Goal: Task Accomplishment & Management: Use online tool/utility

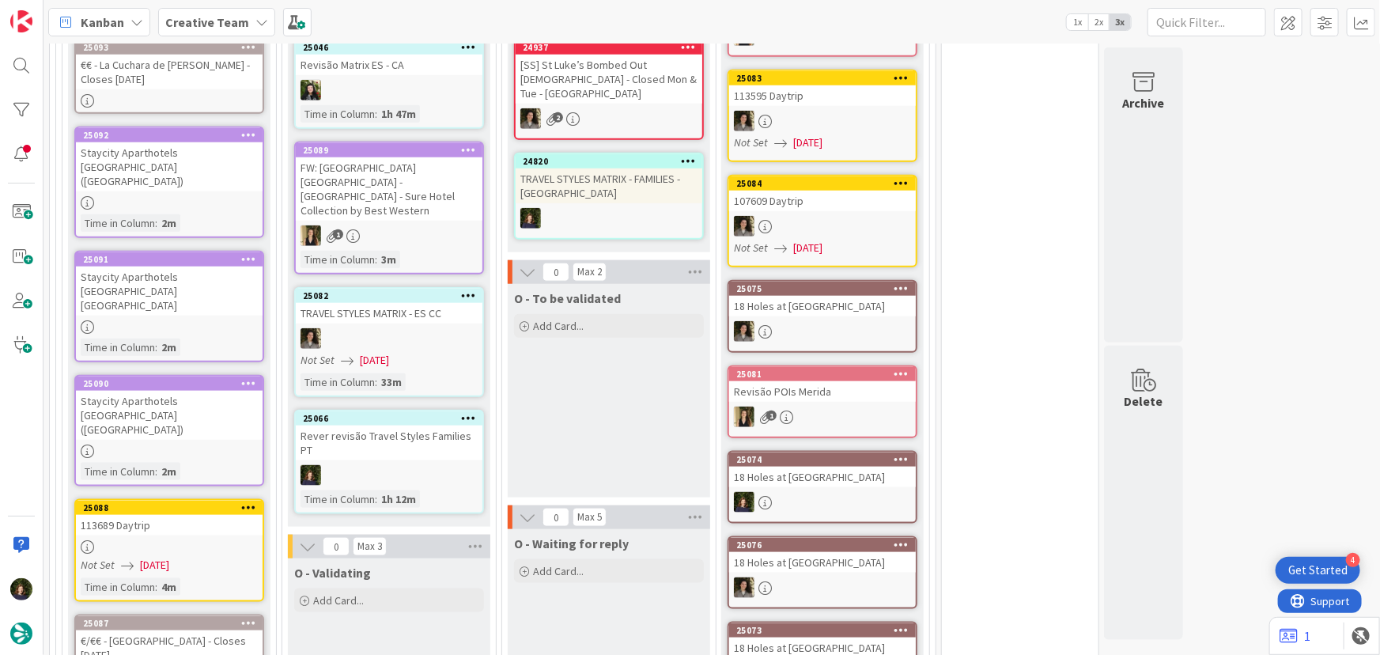
scroll to position [892, 0]
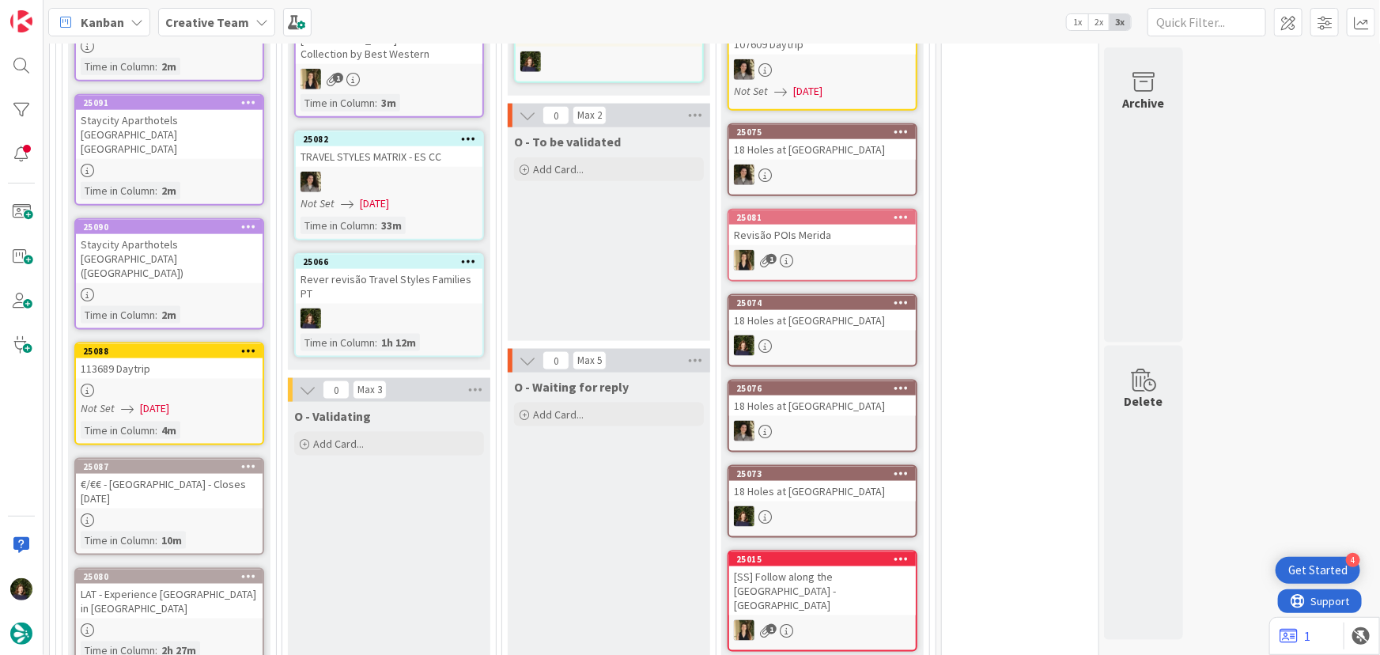
click at [379, 273] on div "25066 Rever revisão Travel Styles Families PT Time in [GEOGRAPHIC_DATA] : 1h 12m" at bounding box center [389, 305] width 190 height 104
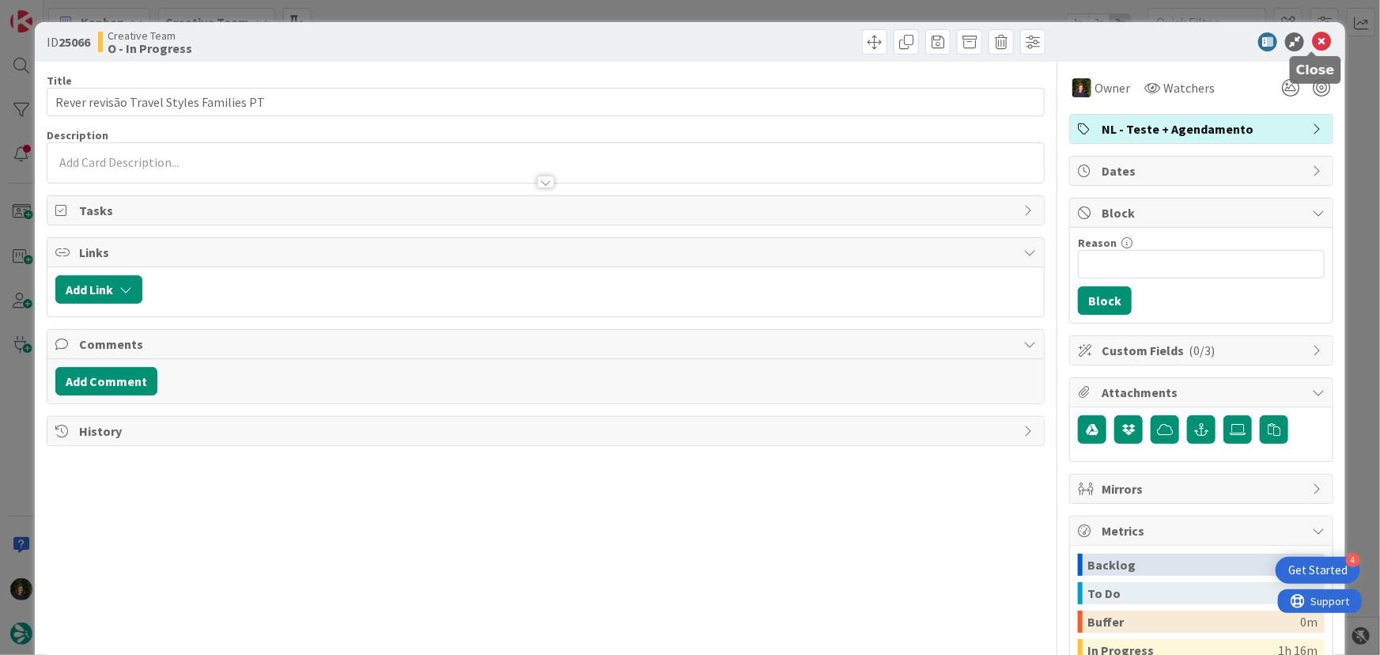
click at [1312, 40] on icon at bounding box center [1321, 41] width 19 height 19
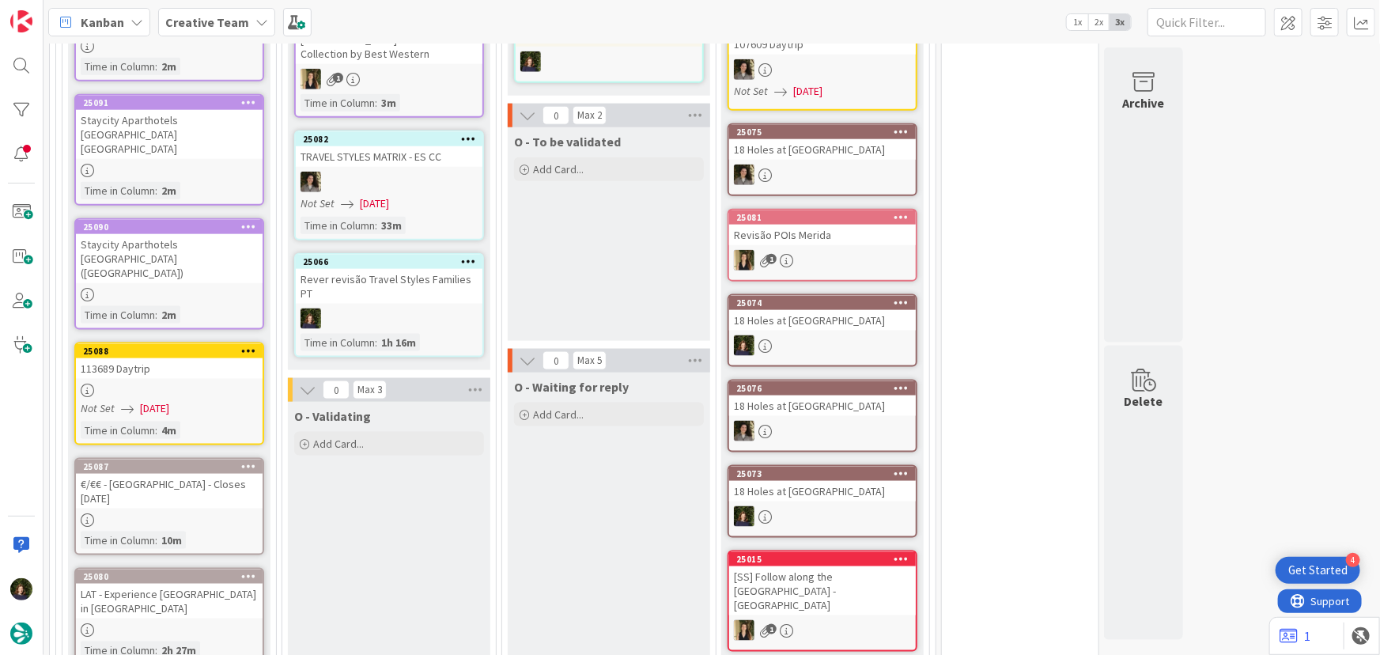
click at [464, 255] on icon at bounding box center [468, 260] width 15 height 11
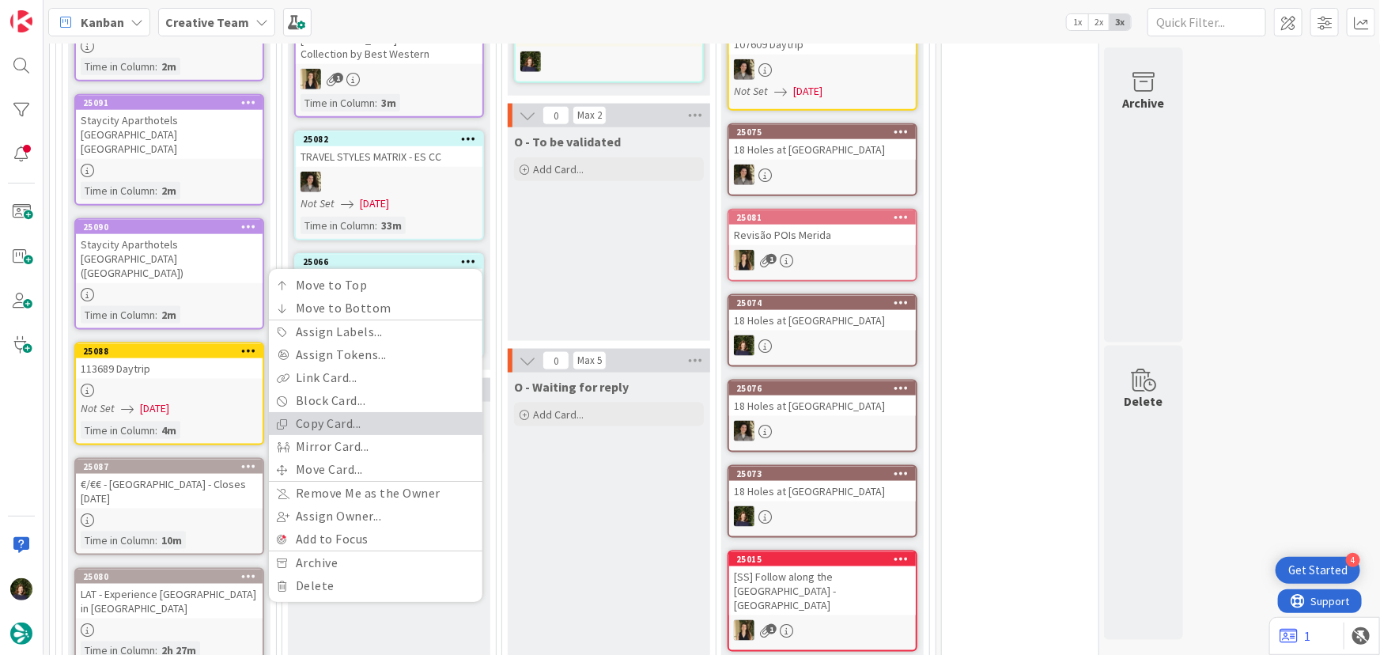
click at [376, 413] on link "Copy Card..." at bounding box center [375, 424] width 213 height 23
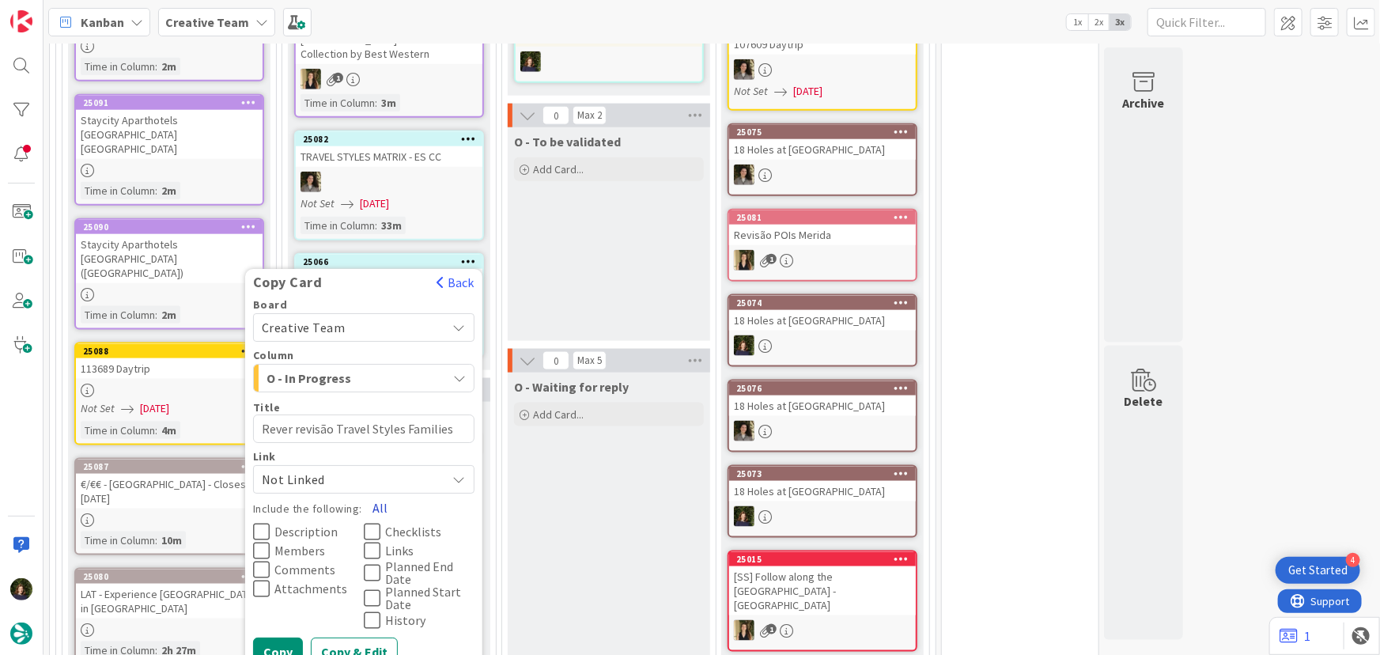
click at [379, 494] on button "All" at bounding box center [380, 508] width 36 height 28
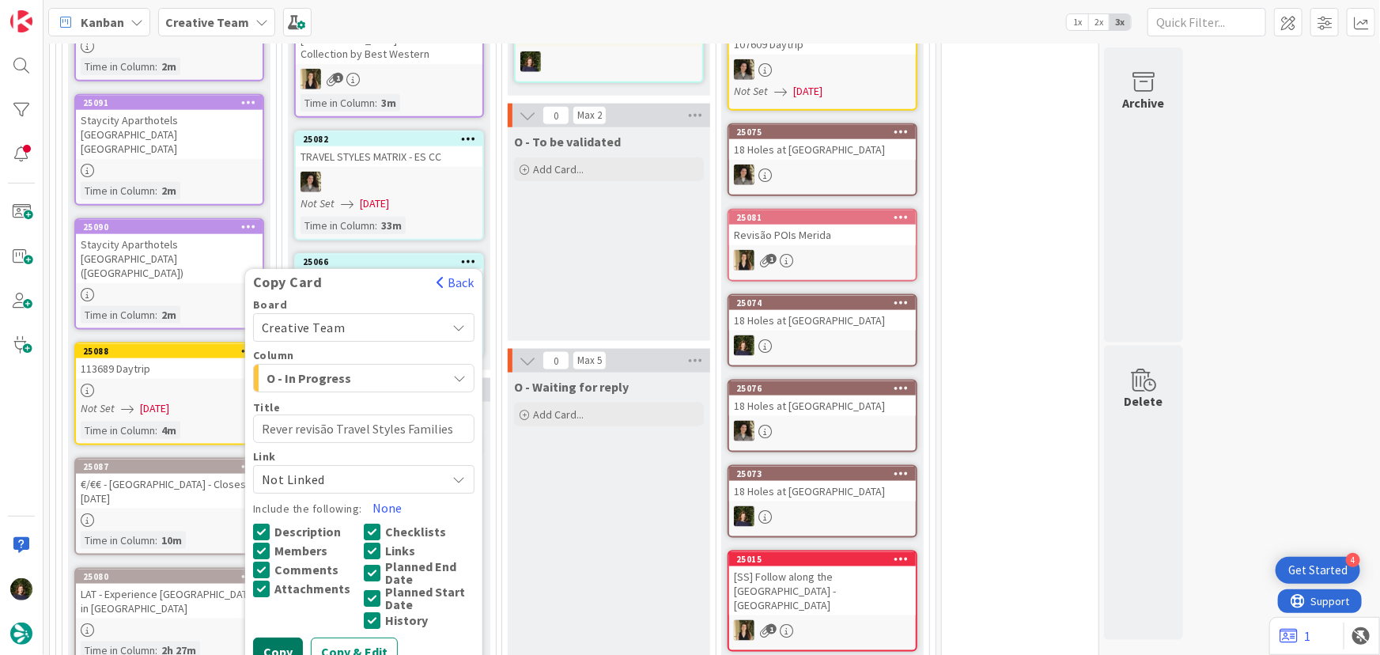
click at [271, 638] on button "Copy" at bounding box center [278, 652] width 50 height 28
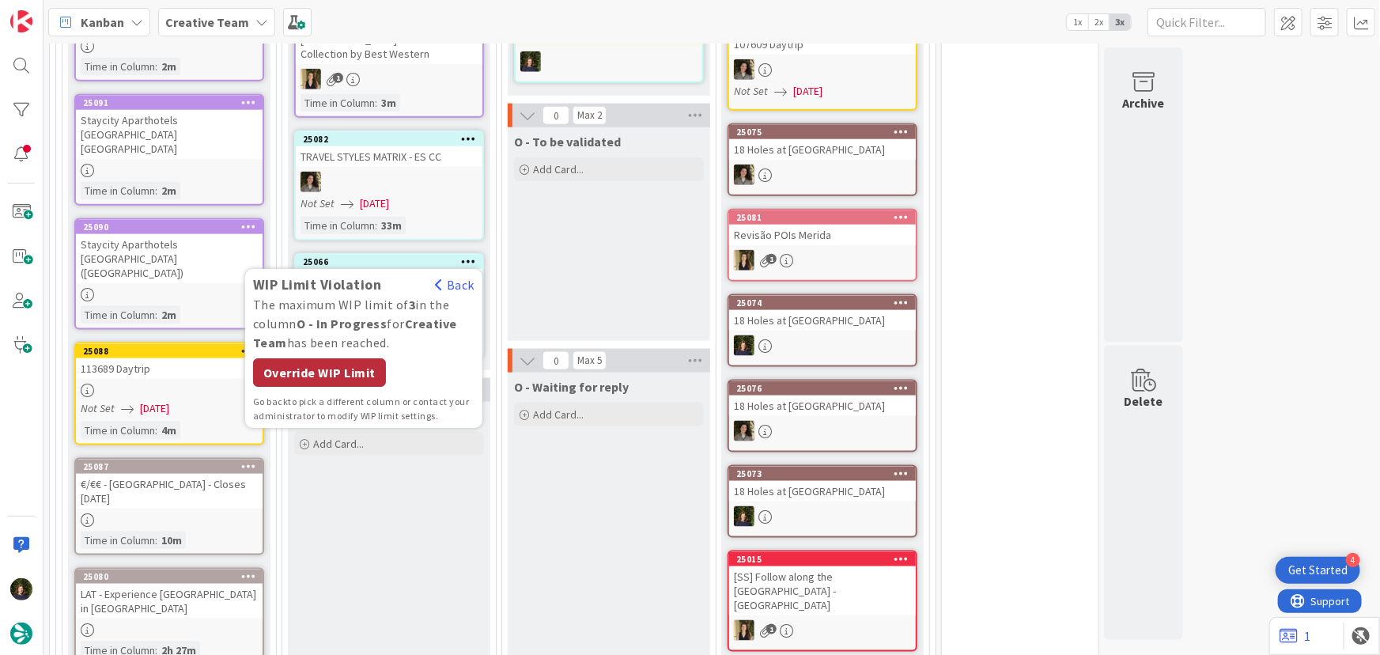
click at [326, 359] on div "Override WIP Limit" at bounding box center [319, 373] width 133 height 28
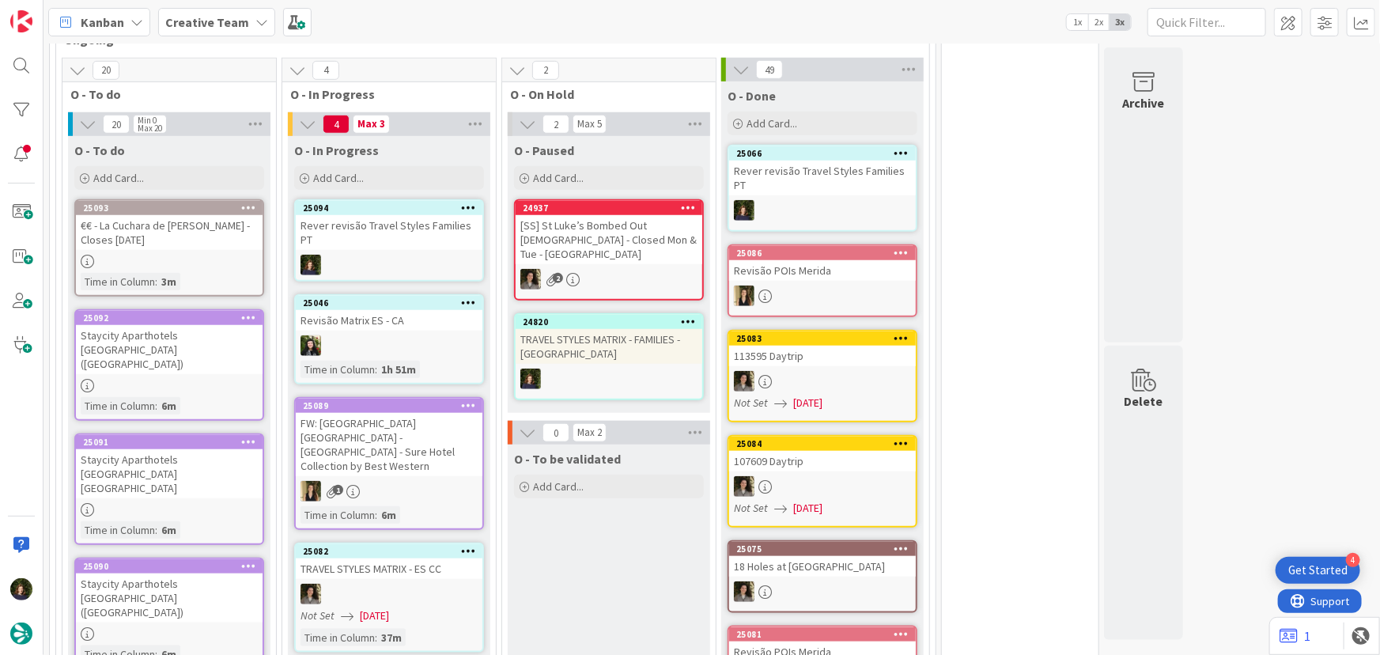
scroll to position [598, 0]
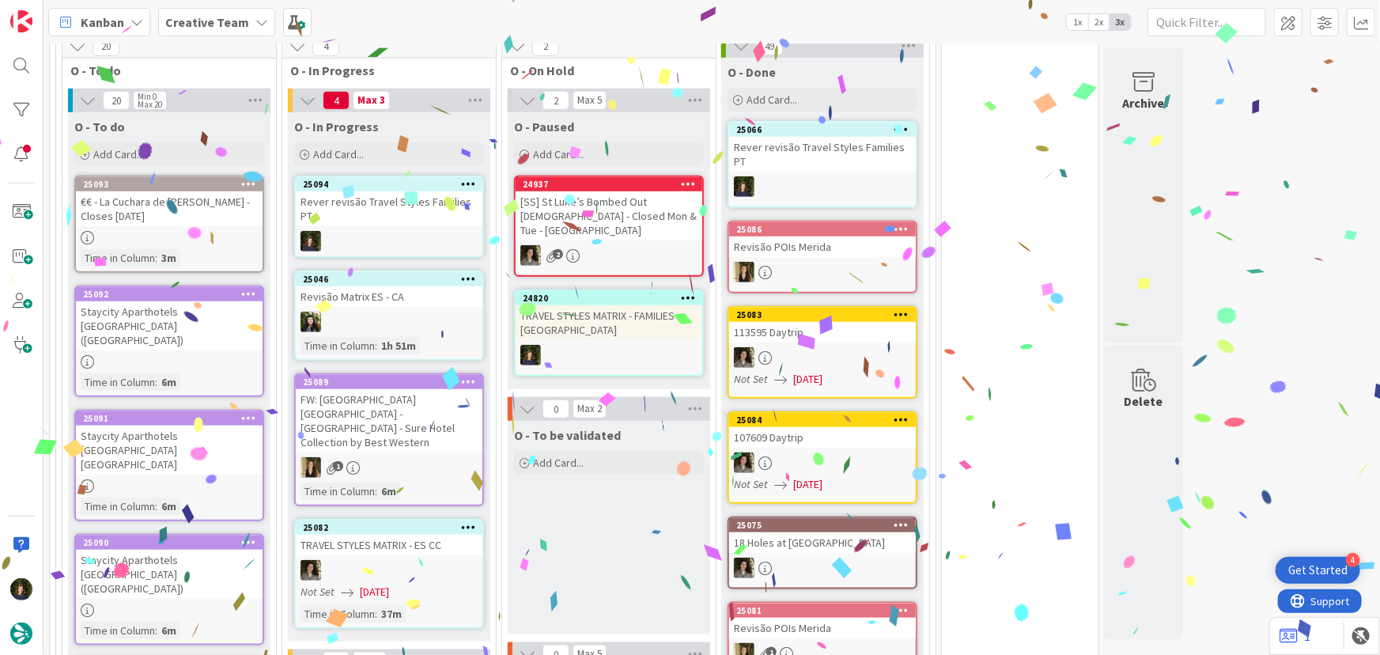
click at [465, 183] on icon at bounding box center [468, 183] width 15 height 11
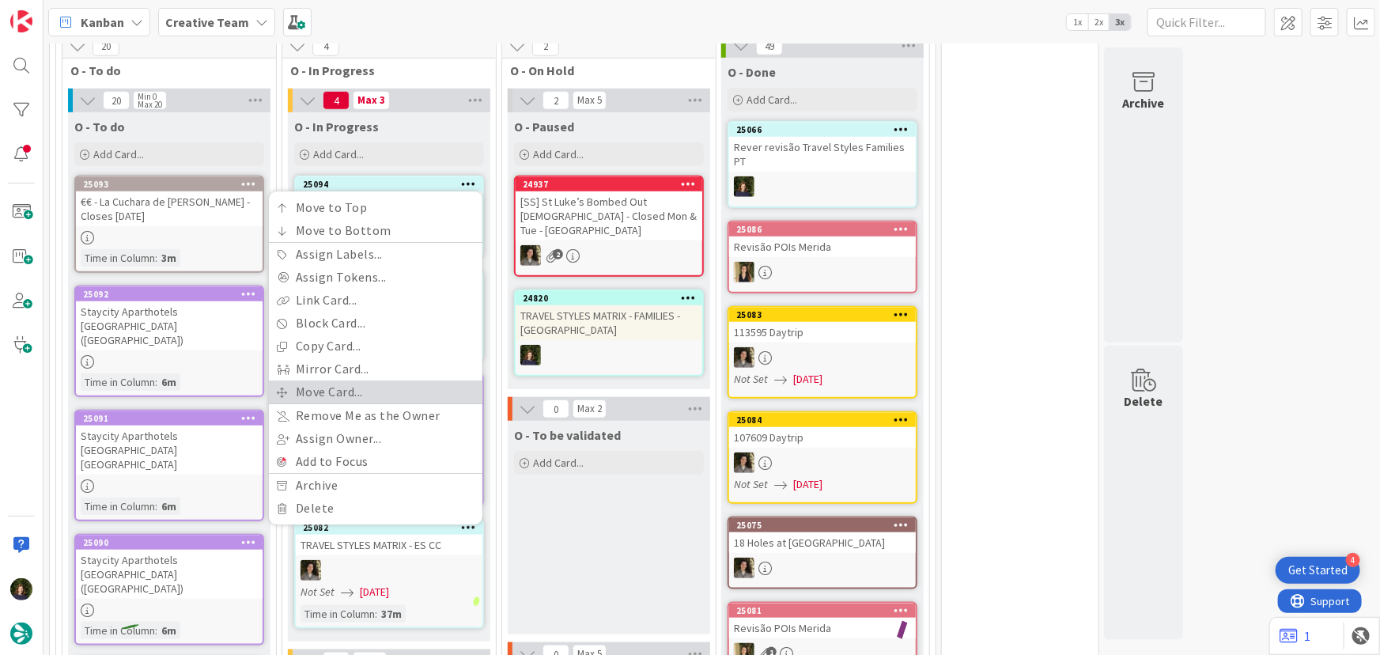
click at [377, 387] on link "Move Card..." at bounding box center [375, 392] width 213 height 23
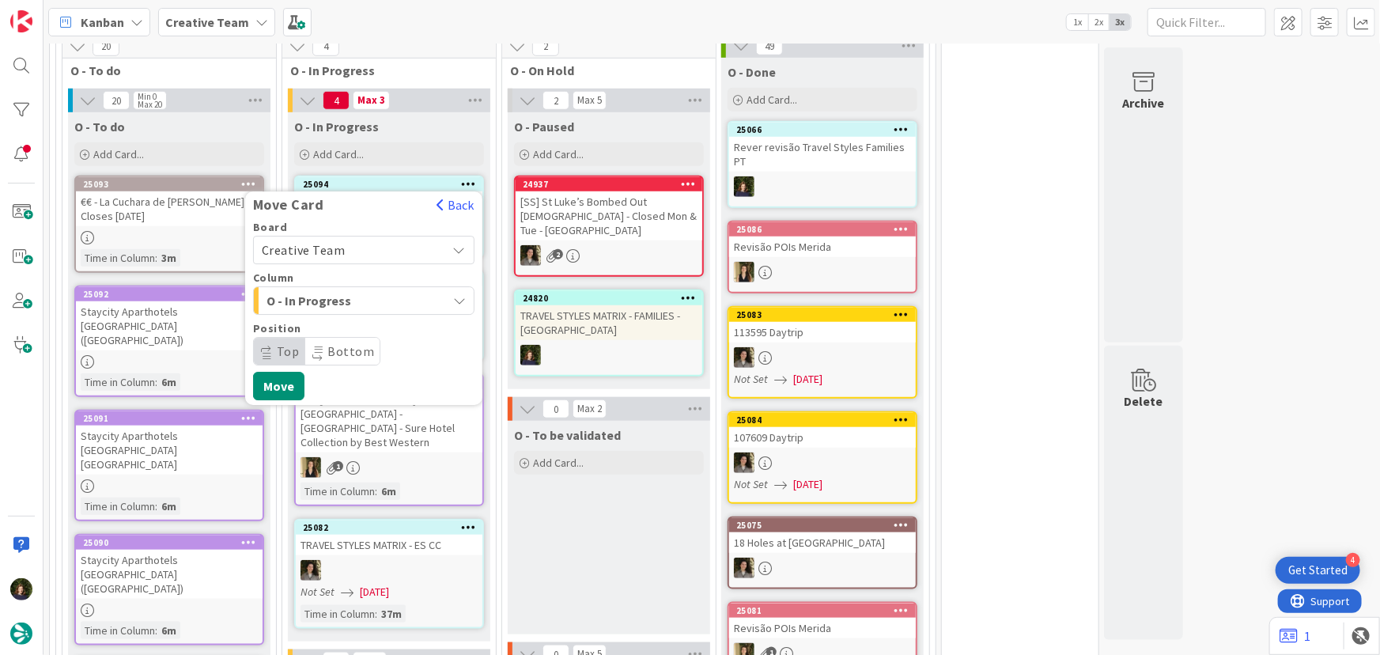
click at [603, 530] on div "O - To be validated Add Card..." at bounding box center [609, 527] width 202 height 213
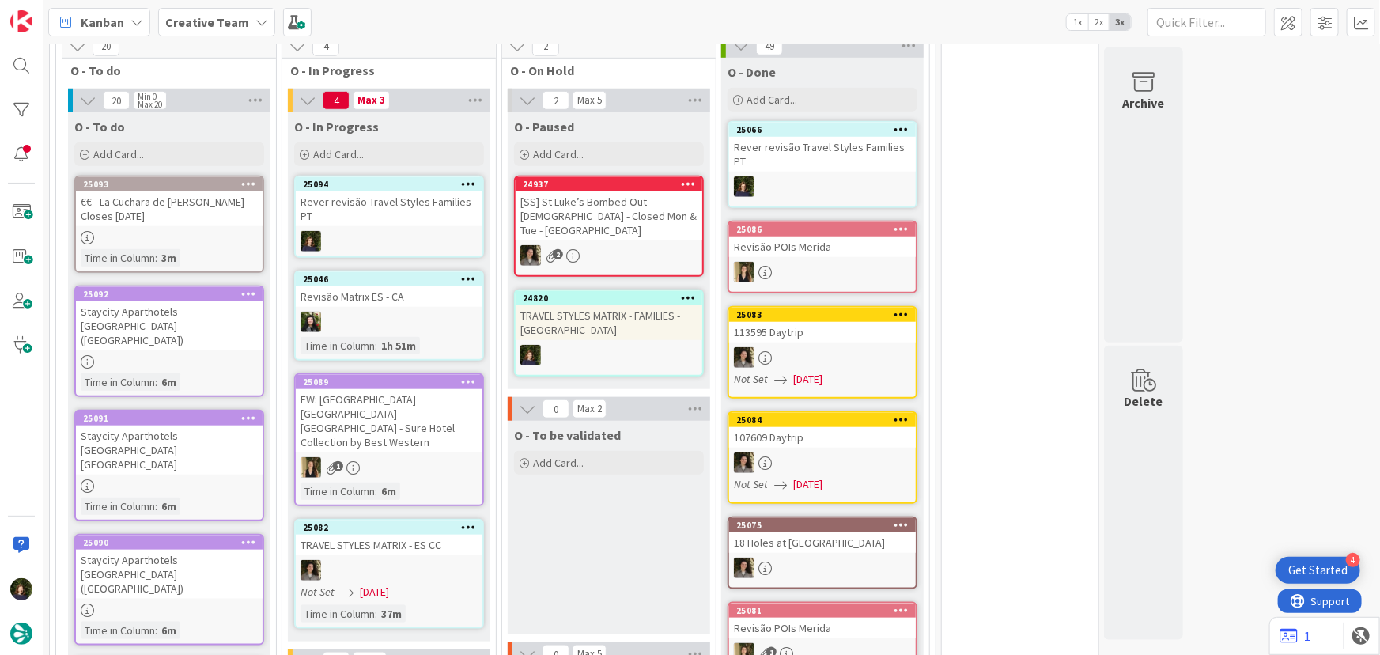
click at [465, 180] on icon at bounding box center [468, 183] width 15 height 11
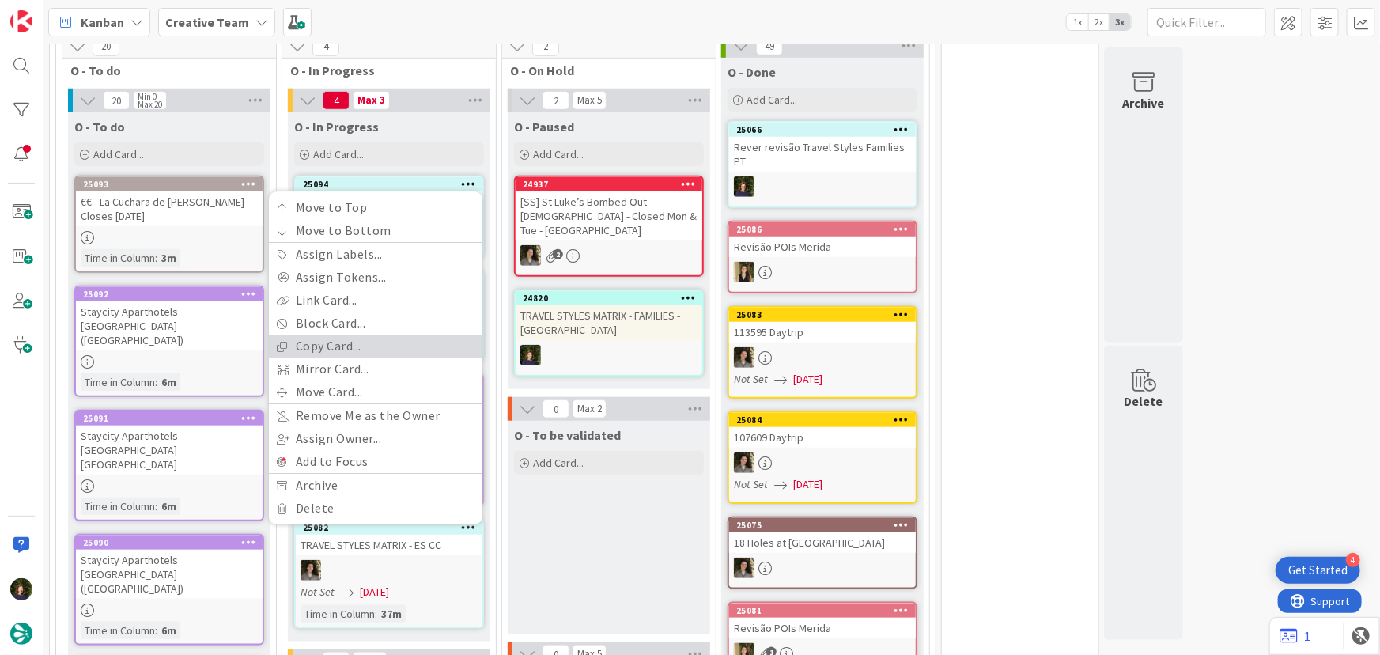
click at [388, 341] on link "Copy Card..." at bounding box center [375, 346] width 213 height 23
type textarea "x"
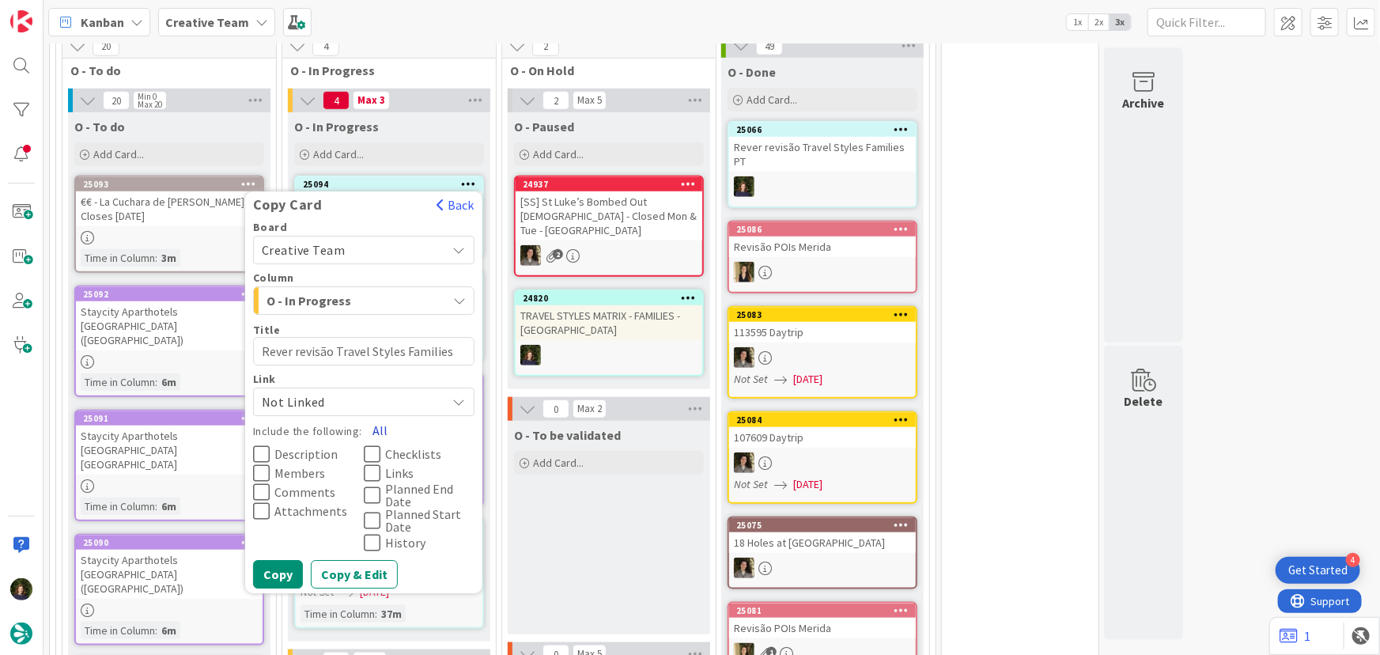
click at [373, 429] on button "All" at bounding box center [380, 431] width 36 height 28
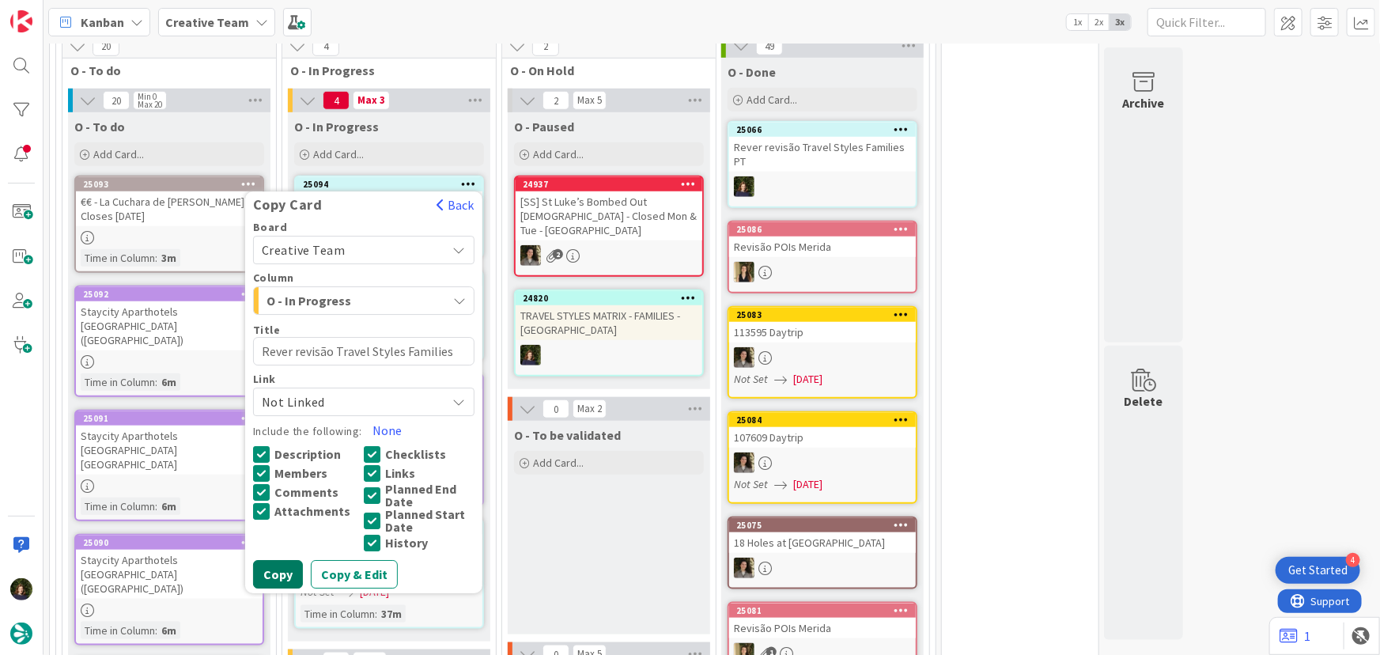
click at [267, 585] on button "Copy" at bounding box center [278, 575] width 50 height 28
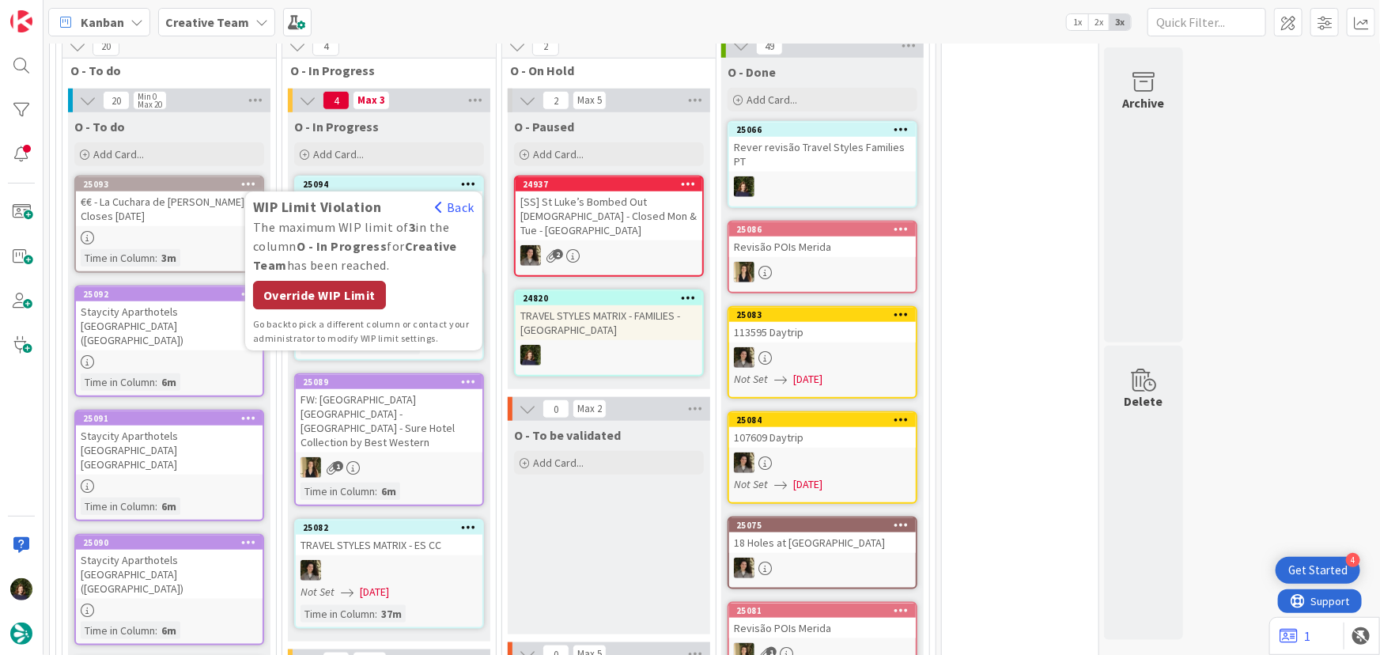
click at [330, 296] on div "Override WIP Limit" at bounding box center [319, 295] width 133 height 28
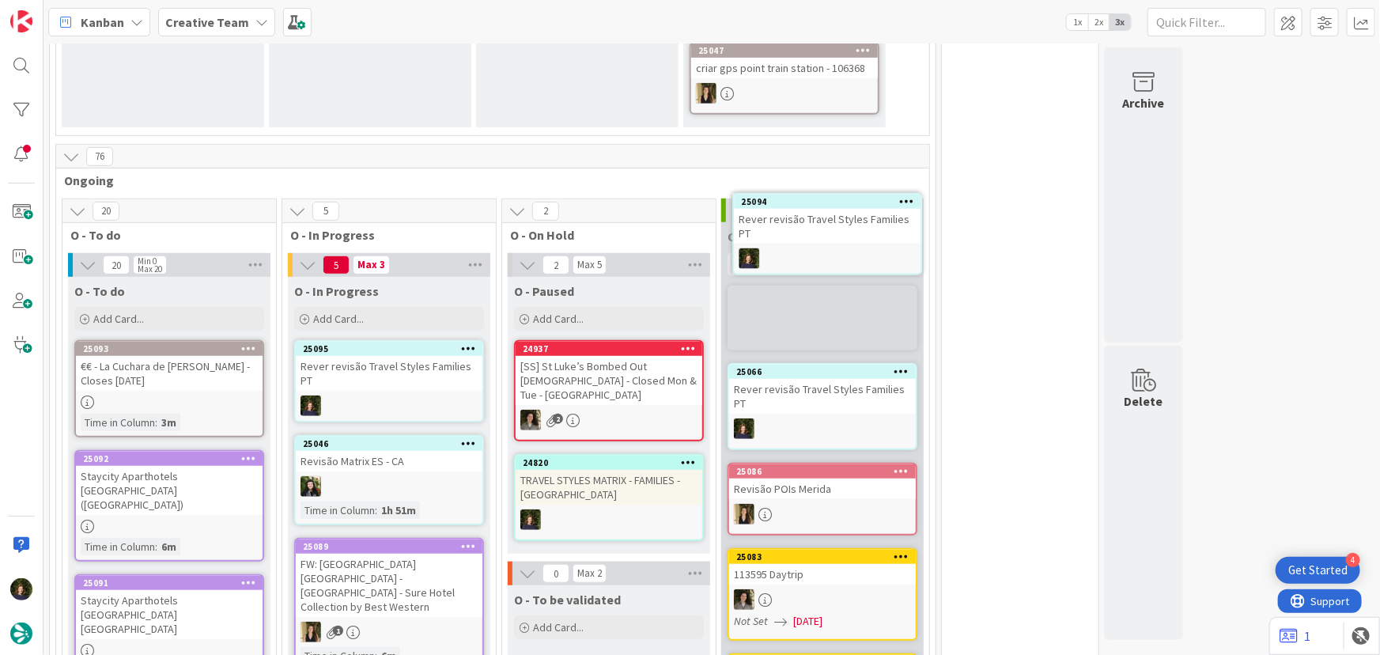
scroll to position [431, 0]
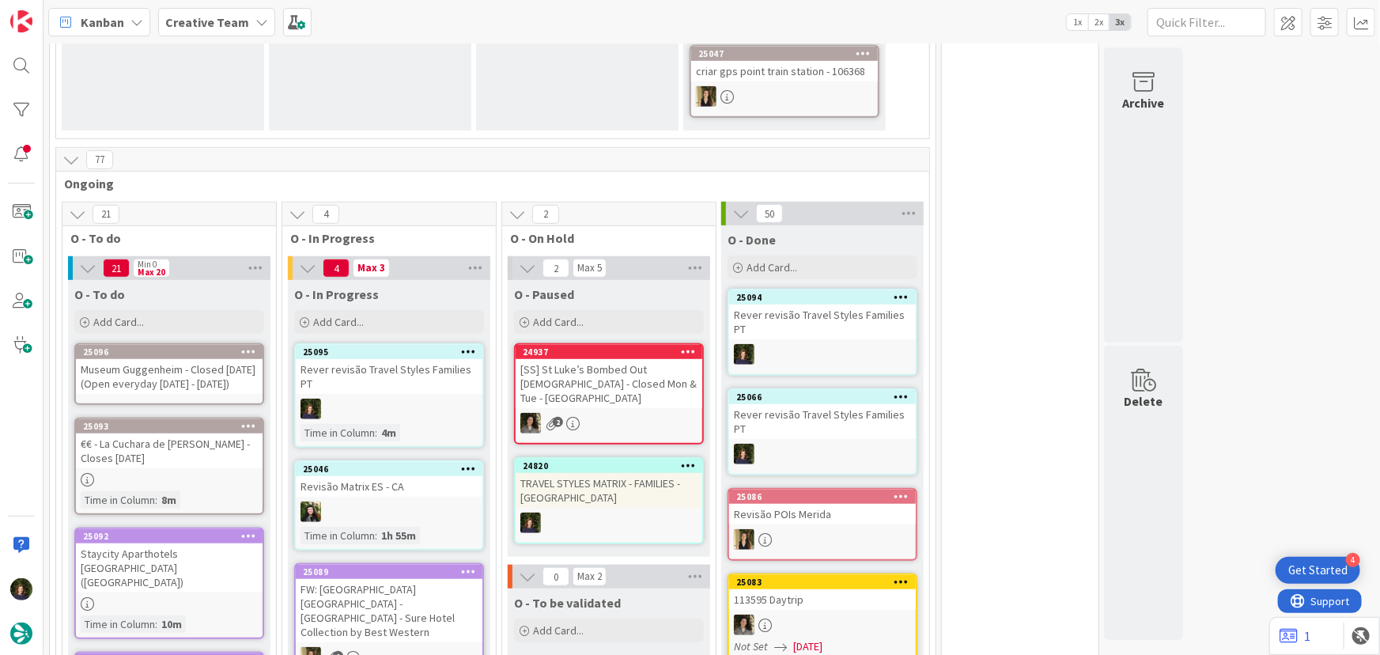
click at [375, 398] on div at bounding box center [389, 408] width 187 height 21
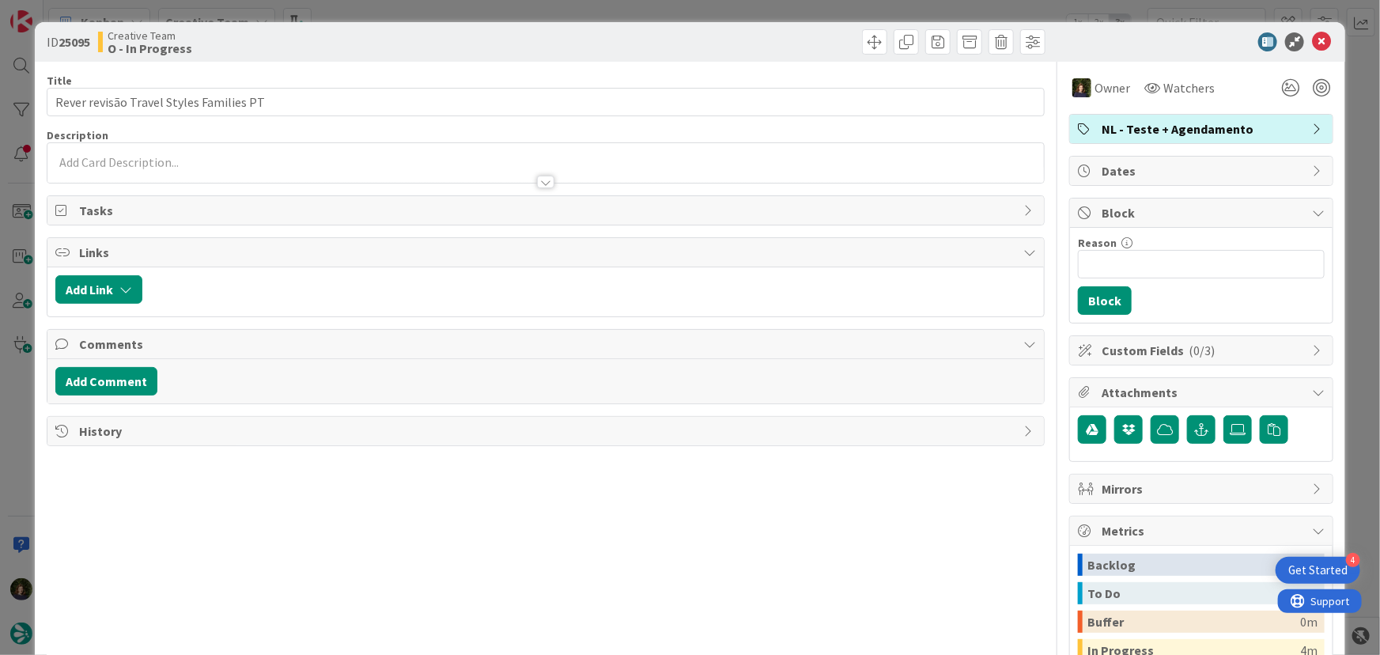
drag, startPoint x: 1202, startPoint y: 120, endPoint x: 1180, endPoint y: 126, distance: 22.3
click at [1201, 120] on span "NL - Teste + Agendamento" at bounding box center [1202, 128] width 202 height 19
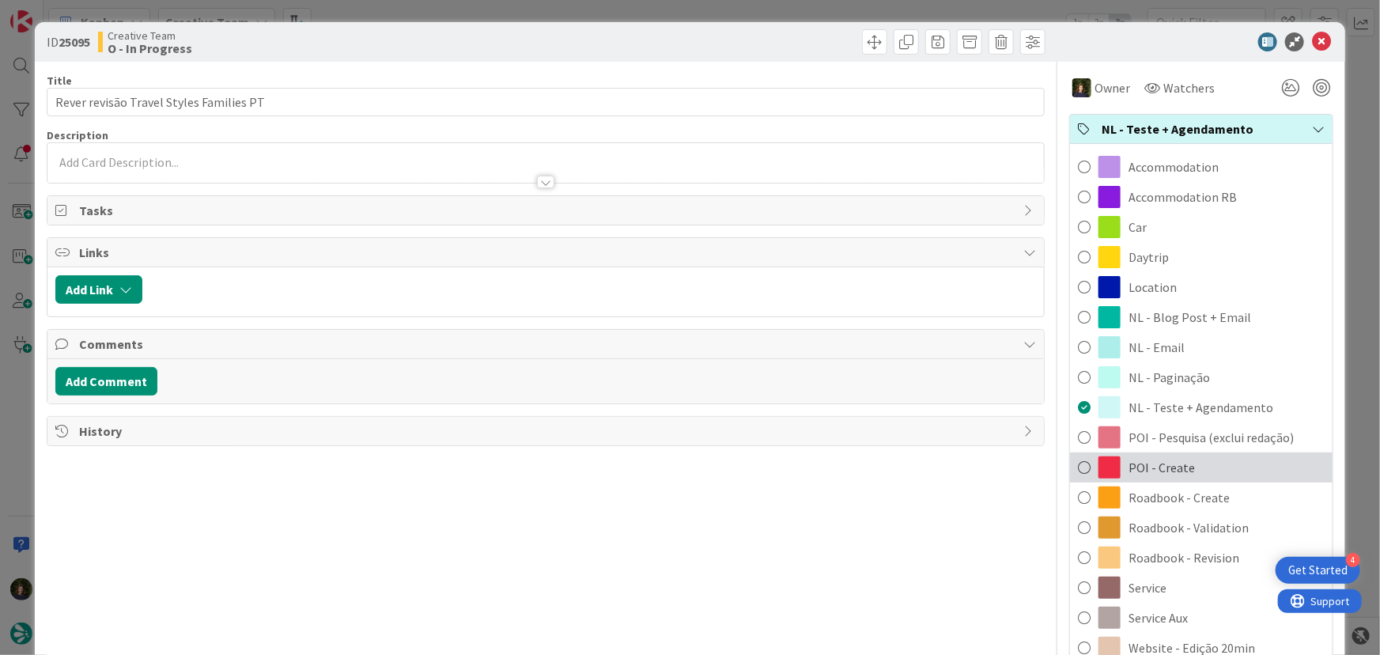
click at [1180, 468] on div "POI - Create" at bounding box center [1201, 467] width 262 height 30
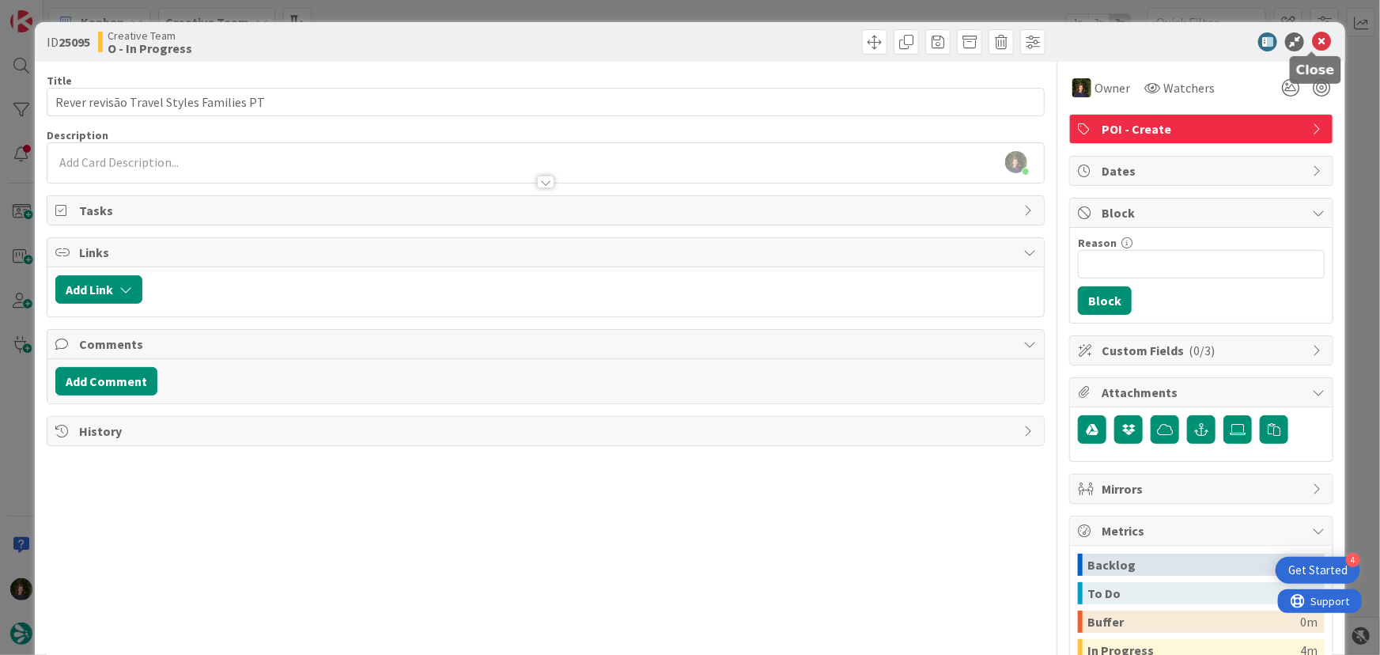
click at [1315, 34] on icon at bounding box center [1321, 41] width 19 height 19
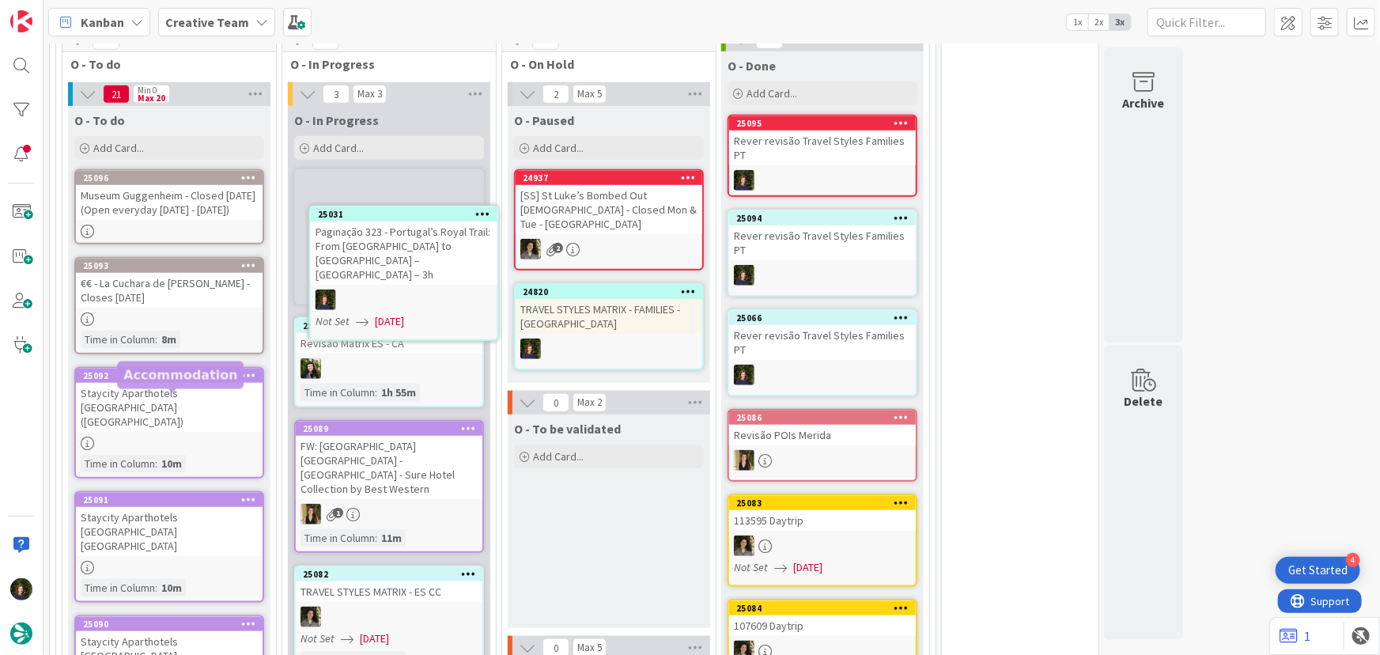
scroll to position [593, 0]
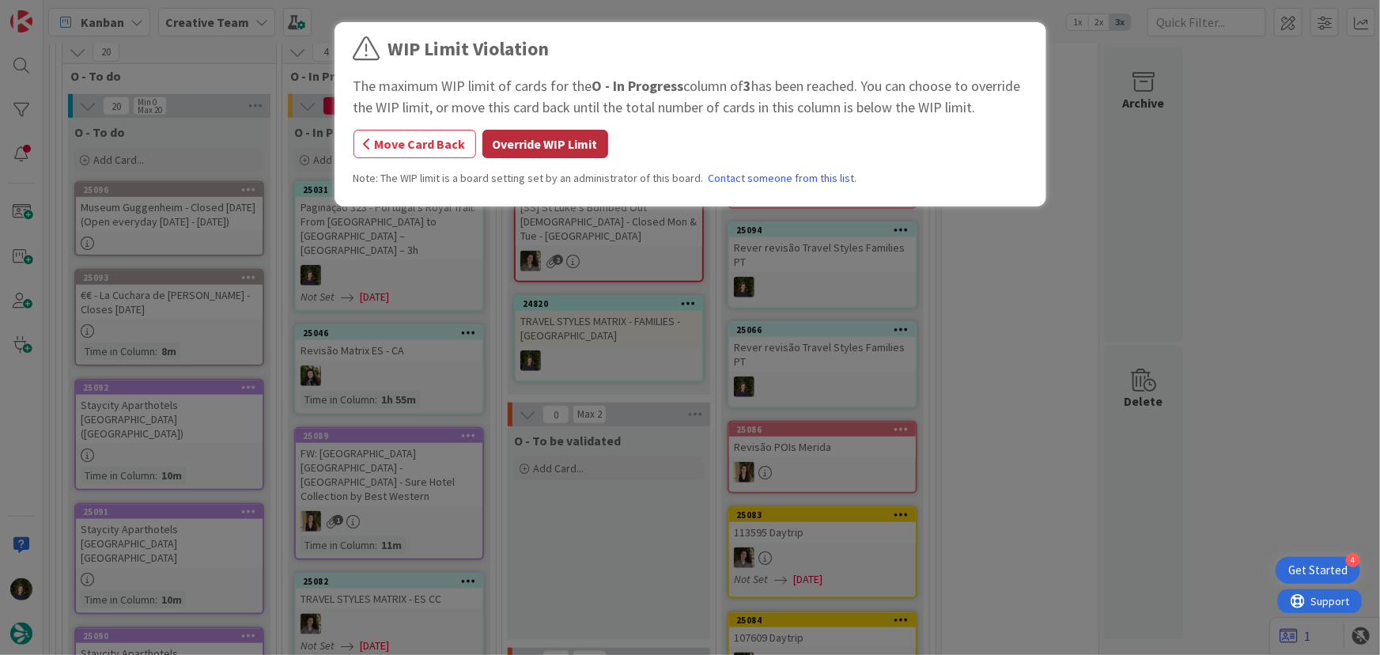
click at [517, 147] on button "Override WIP Limit" at bounding box center [545, 144] width 126 height 28
